Goal: Task Accomplishment & Management: Use online tool/utility

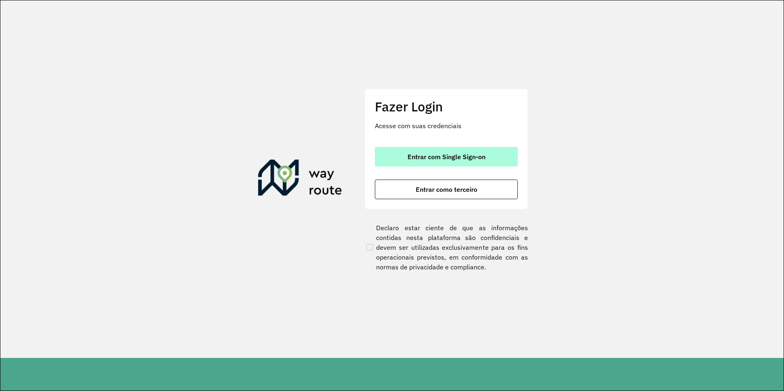
click at [462, 152] on button "Entrar com Single Sign-on" at bounding box center [446, 157] width 143 height 20
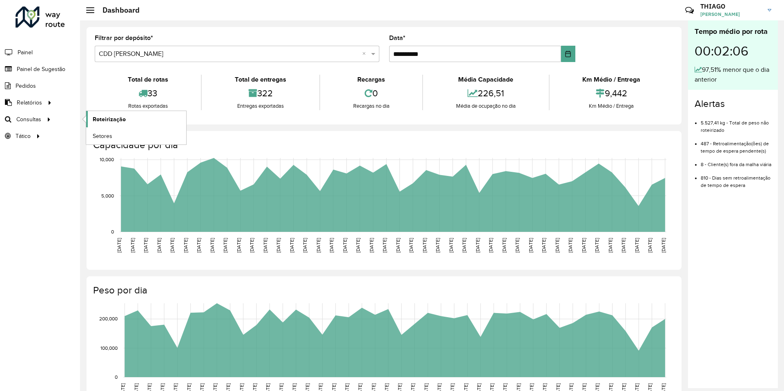
click at [110, 114] on link "Roteirização" at bounding box center [136, 119] width 100 height 16
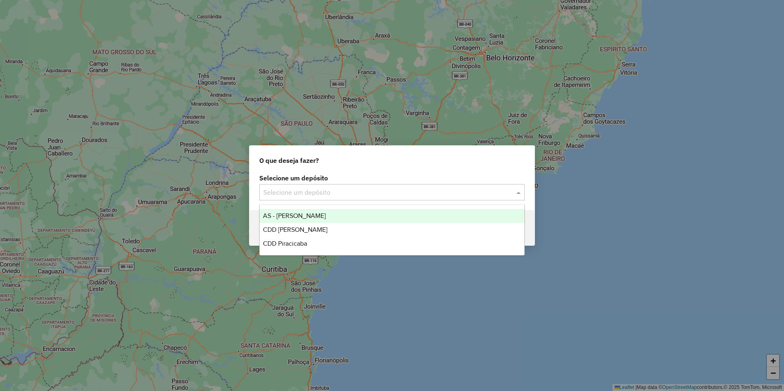
click at [317, 192] on input "text" at bounding box center [383, 193] width 241 height 10
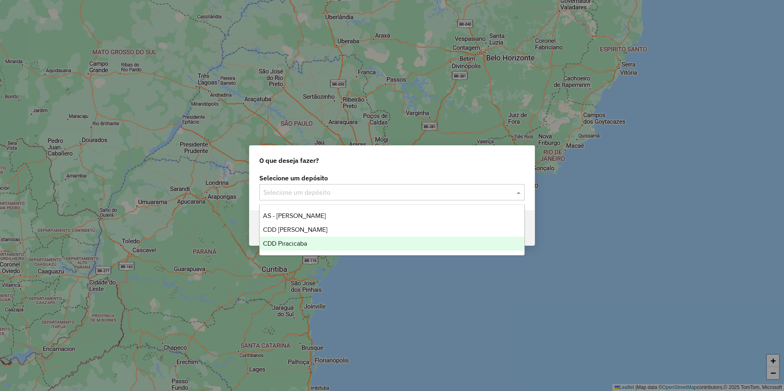
click at [304, 243] on span "CDD Piracicaba" at bounding box center [285, 243] width 44 height 7
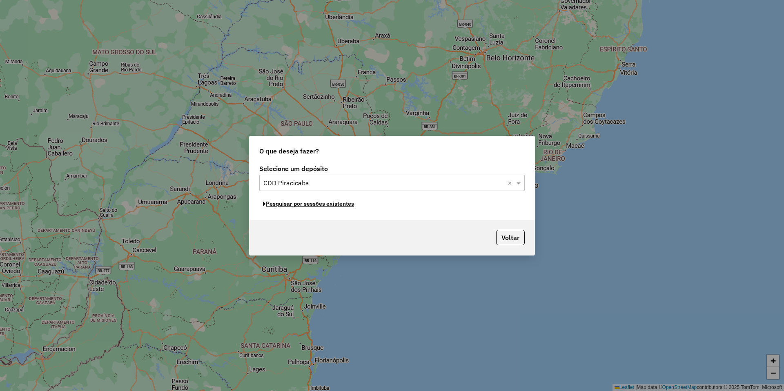
click at [326, 205] on button "Pesquisar por sessões existentes" at bounding box center [308, 204] width 98 height 13
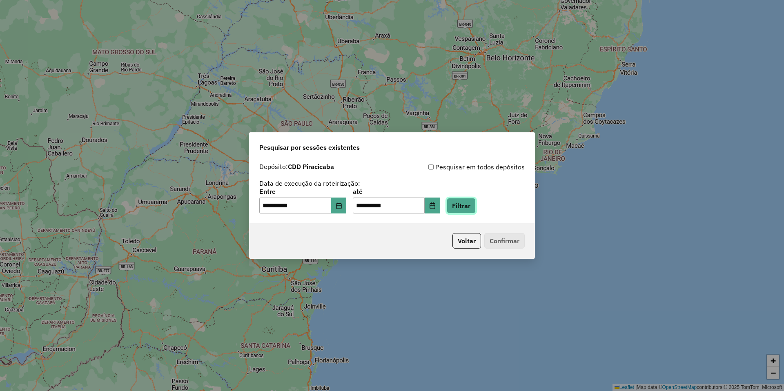
click at [476, 204] on button "Filtrar" at bounding box center [461, 206] width 29 height 16
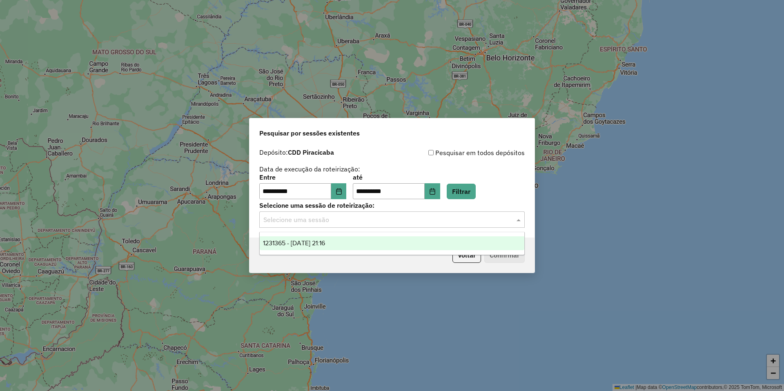
click at [364, 222] on input "text" at bounding box center [383, 220] width 241 height 10
click at [325, 241] on span "1231365 - 19/08/2025 21:16" at bounding box center [294, 243] width 62 height 7
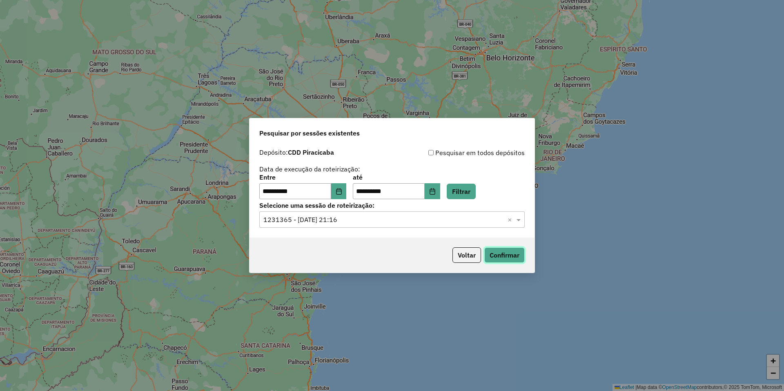
click at [496, 257] on button "Confirmar" at bounding box center [504, 255] width 40 height 16
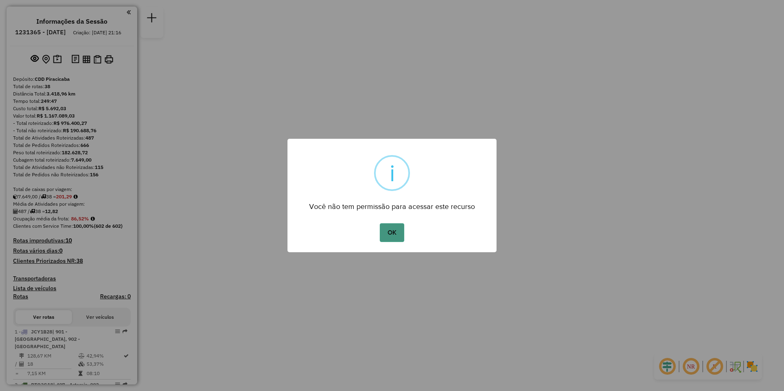
click at [393, 235] on button "OK" at bounding box center [392, 232] width 24 height 19
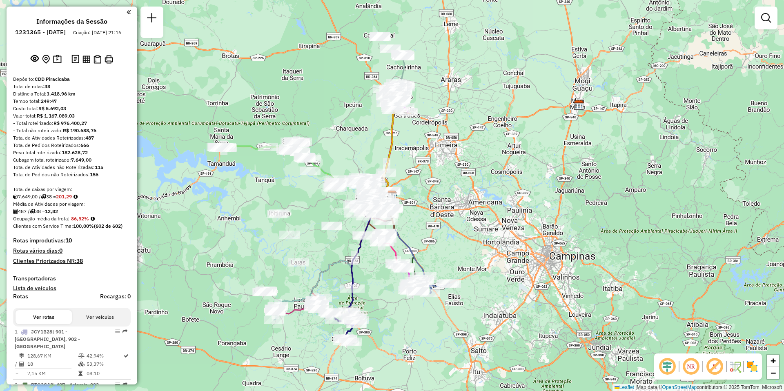
scroll to position [41, 0]
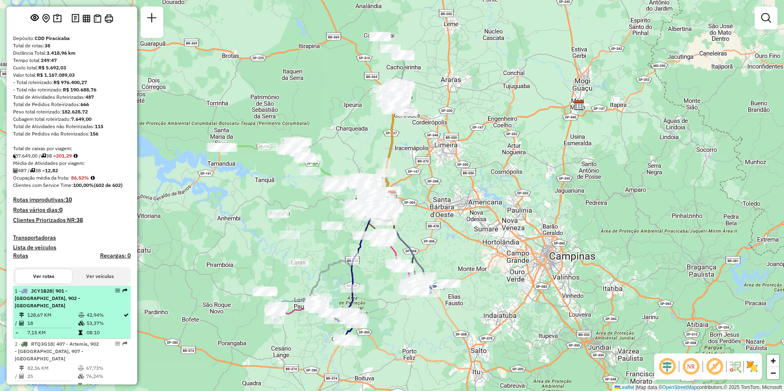
click at [42, 311] on td "128,67 KM" at bounding box center [52, 315] width 51 height 8
select select "**********"
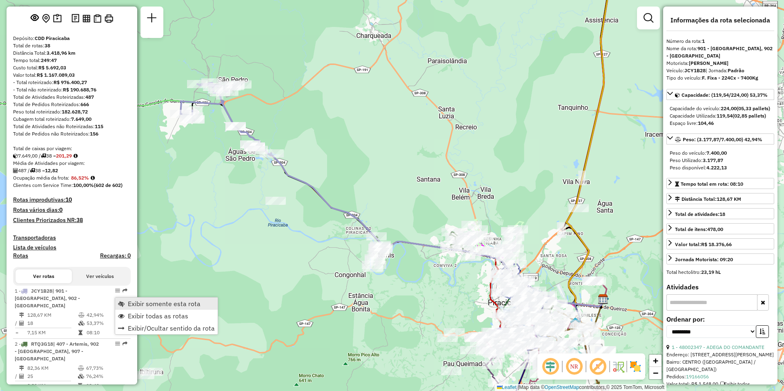
click at [153, 304] on span "Exibir somente esta rota" at bounding box center [164, 303] width 73 height 7
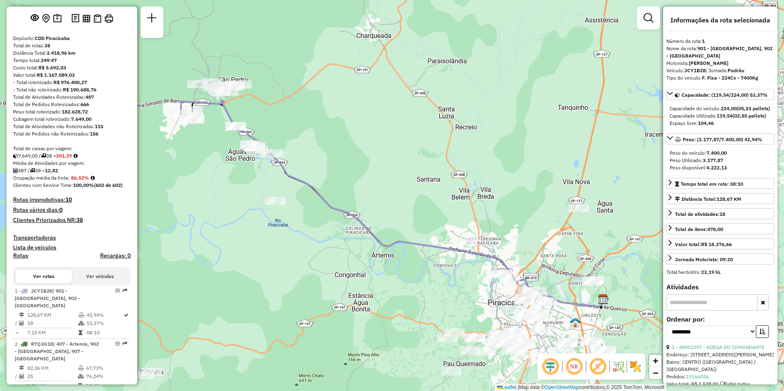
click at [571, 366] on em at bounding box center [574, 367] width 20 height 20
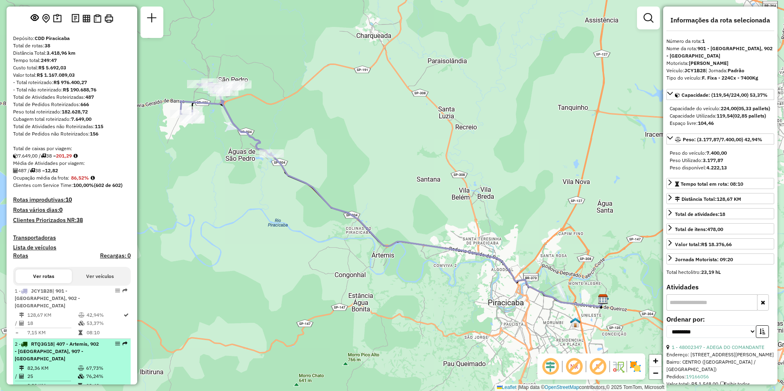
click at [53, 358] on div "2 - RTQ3G18 | 407 - Artemis, 902 - [GEOGRAPHIC_DATA], 907 - [GEOGRAPHIC_DATA]" at bounding box center [58, 351] width 87 height 22
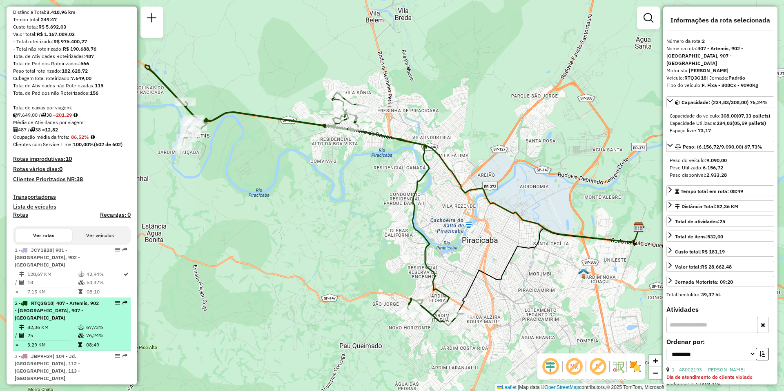
scroll to position [122, 0]
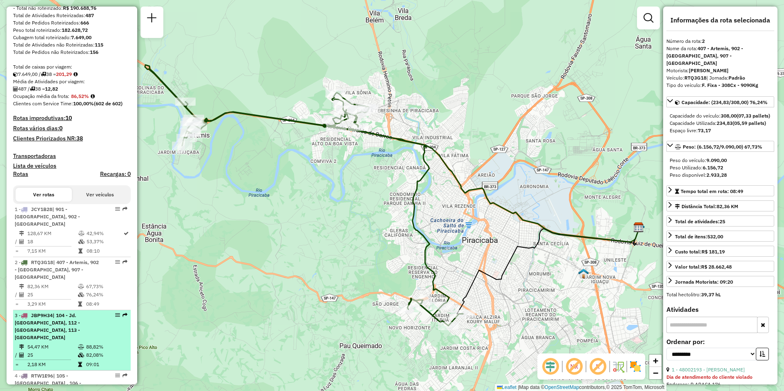
click at [56, 343] on td "54,47 KM" at bounding box center [52, 347] width 51 height 8
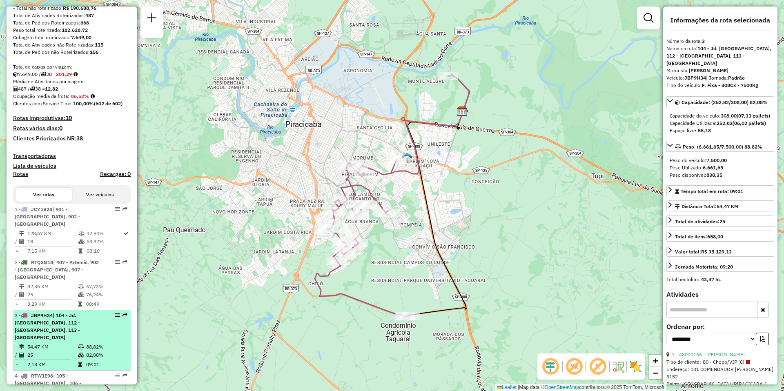
scroll to position [163, 0]
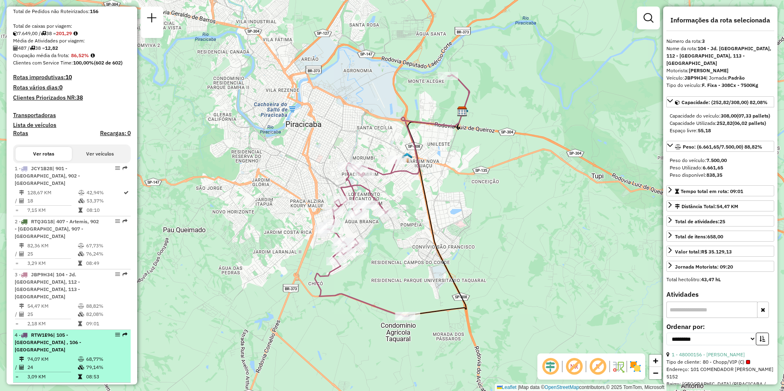
click at [50, 355] on td "74,07 KM" at bounding box center [52, 359] width 51 height 8
